Goal: Information Seeking & Learning: Learn about a topic

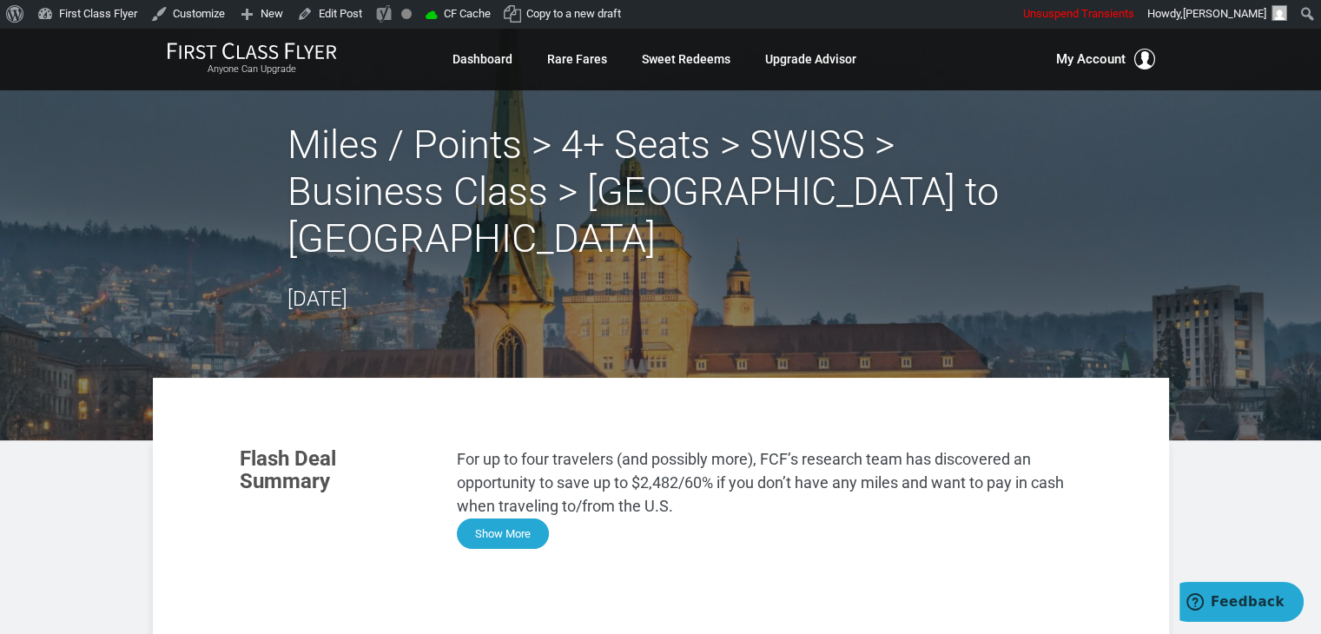
click at [518, 518] on button "Show More" at bounding box center [503, 533] width 92 height 30
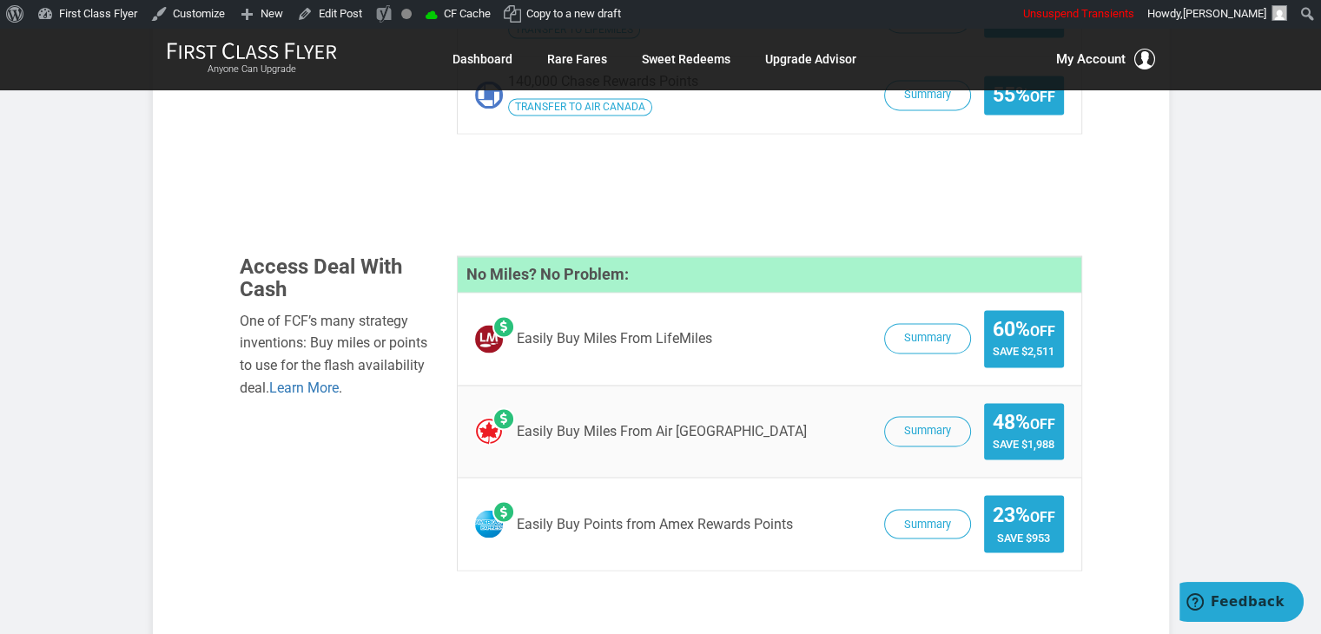
scroll to position [2799, 0]
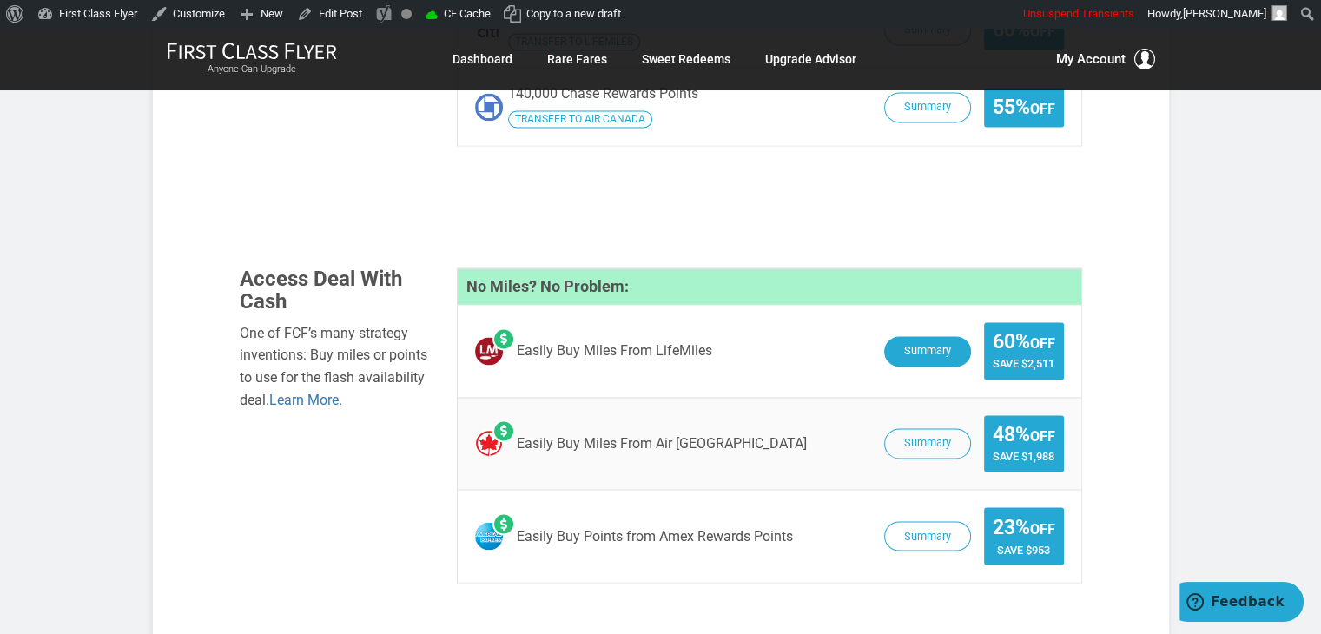
click at [924, 336] on button "Summary" at bounding box center [927, 351] width 87 height 30
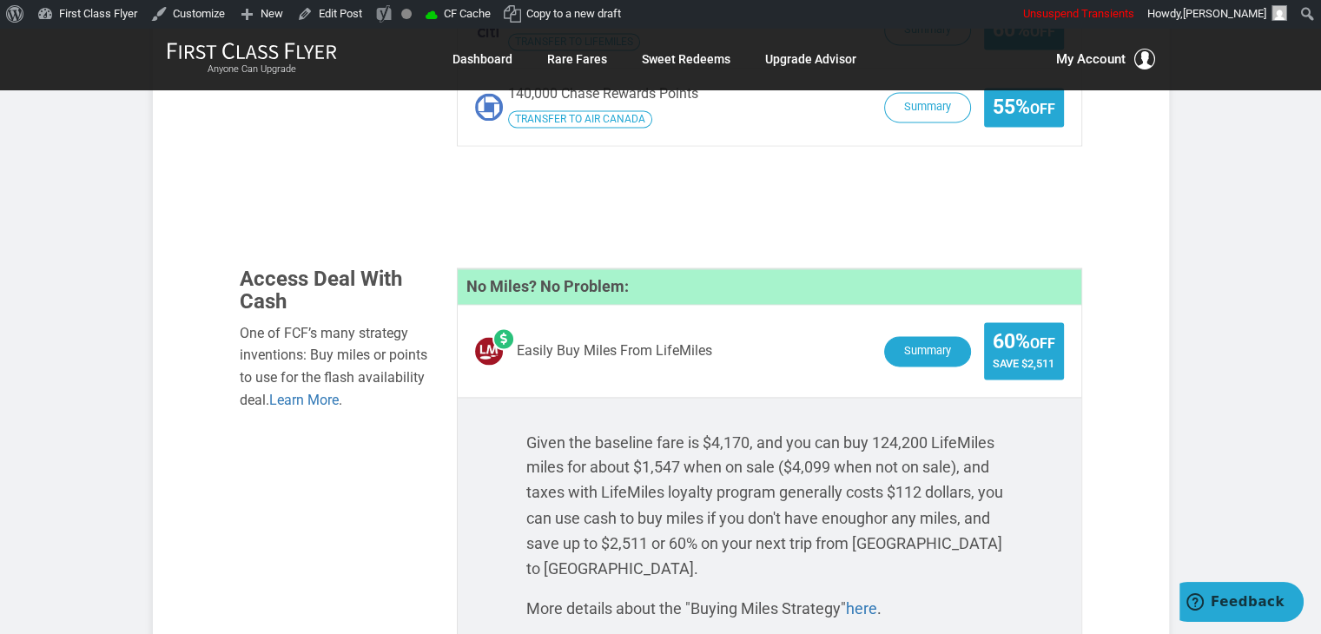
click at [933, 336] on button "Summary" at bounding box center [927, 351] width 87 height 30
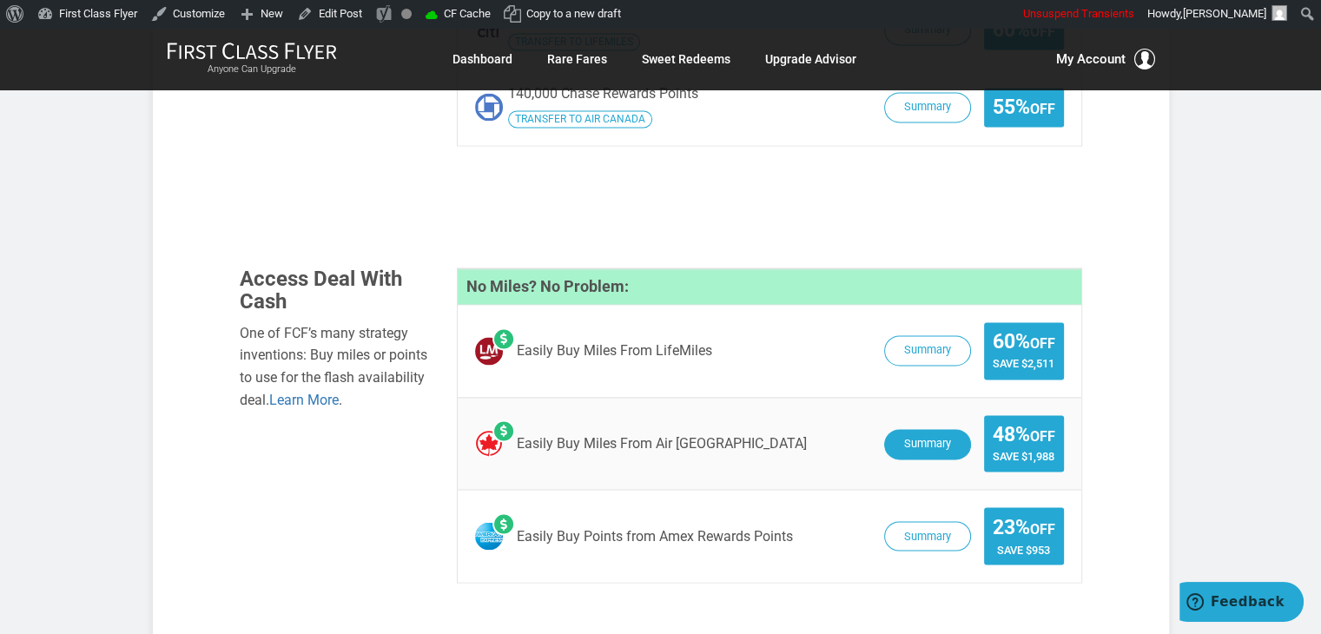
click at [924, 429] on button "Summary" at bounding box center [927, 444] width 87 height 30
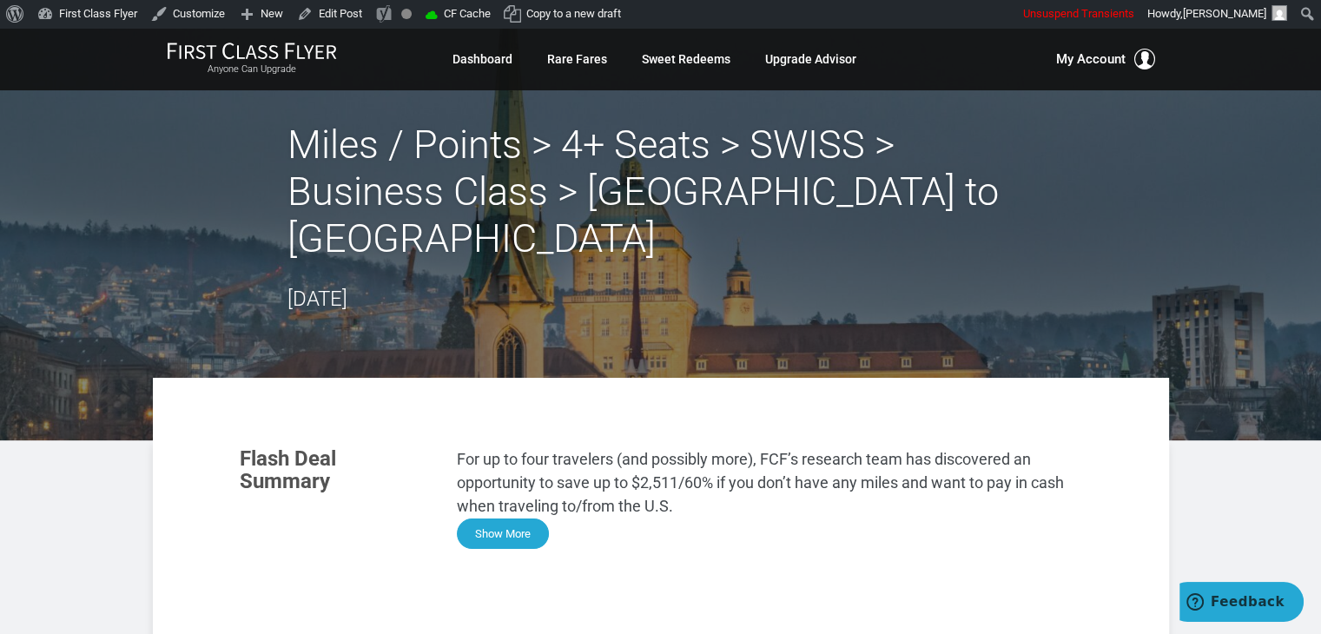
click at [500, 518] on button "Show More" at bounding box center [503, 533] width 92 height 30
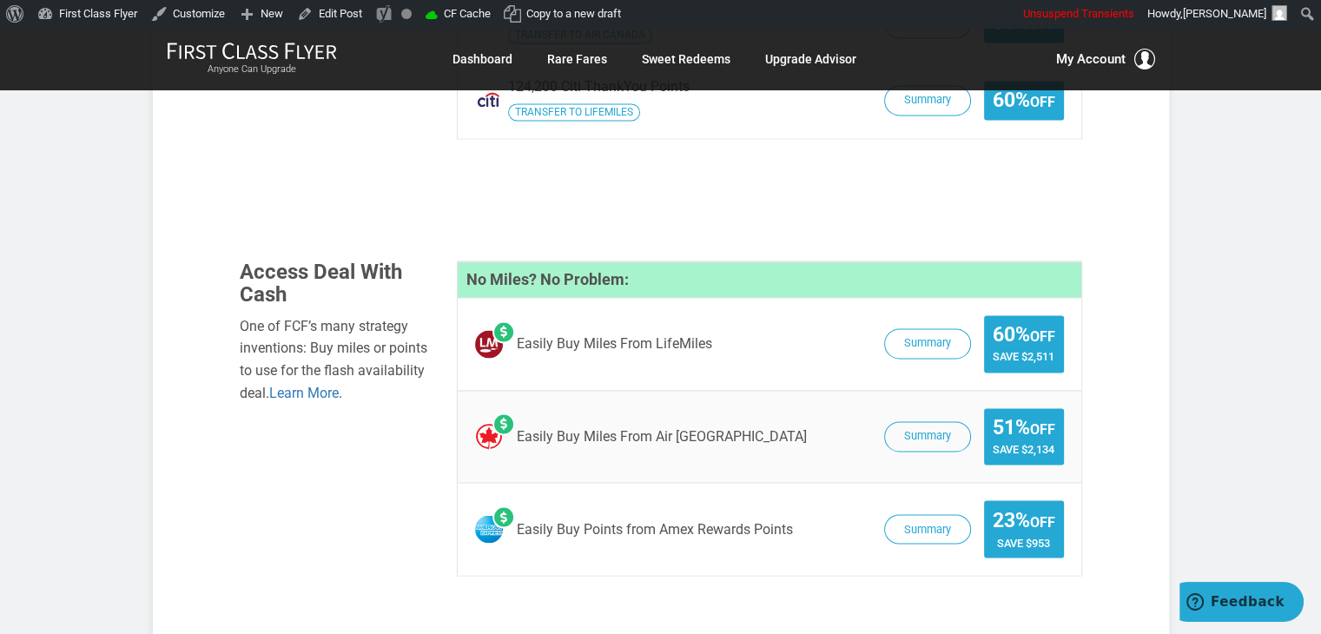
scroll to position [2794, 0]
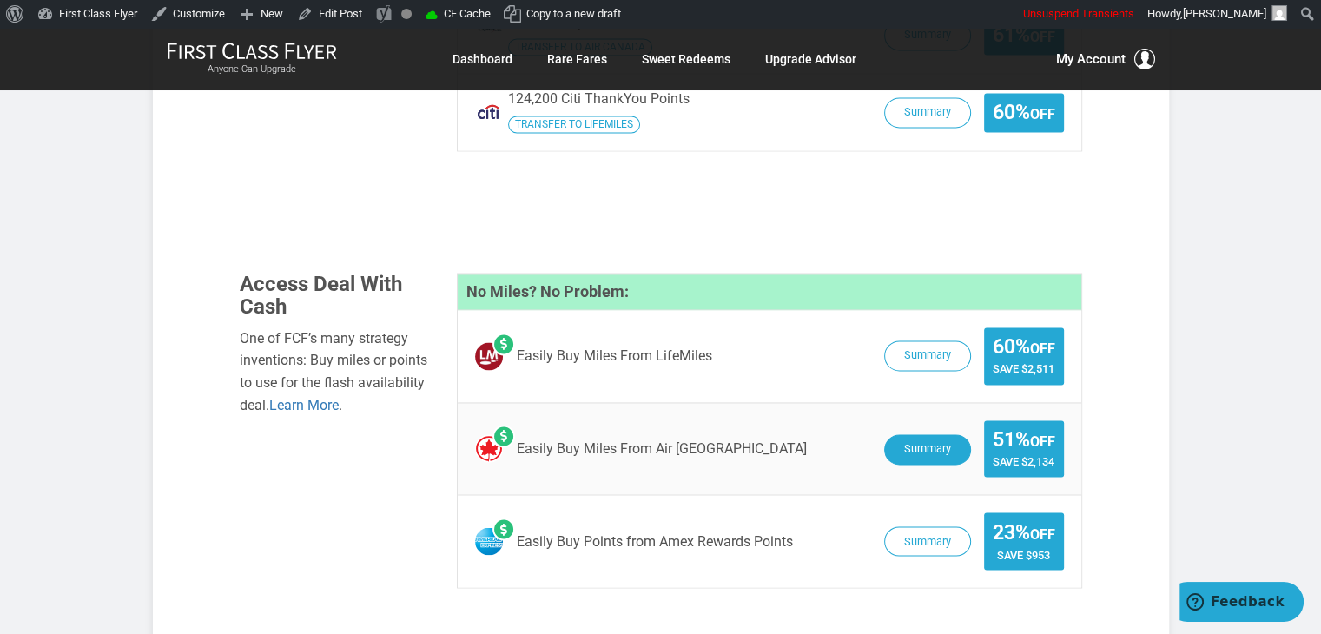
click at [945, 434] on button "Summary" at bounding box center [927, 449] width 87 height 30
